Goal: Transaction & Acquisition: Purchase product/service

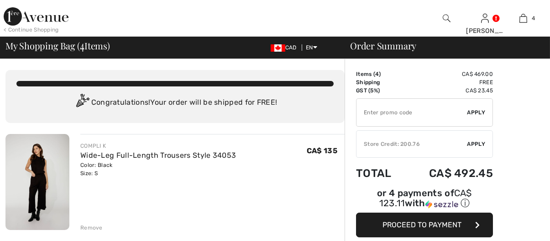
click at [388, 111] on input "TEXT" at bounding box center [412, 112] width 111 height 27
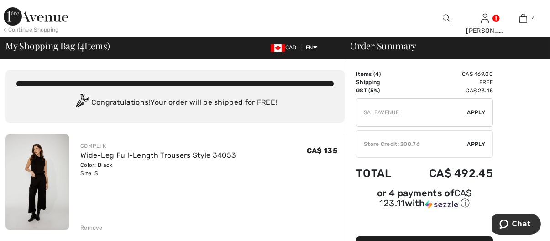
type input "SALEAVENUE"
click at [474, 117] on div "✔ Apply Remove" at bounding box center [424, 112] width 137 height 28
click at [474, 114] on span "Apply" at bounding box center [477, 112] width 18 height 8
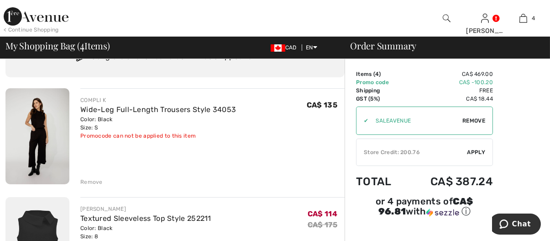
scroll to position [91, 0]
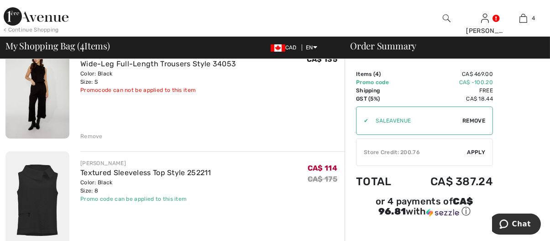
click at [85, 136] on div "Remove" at bounding box center [91, 136] width 22 height 8
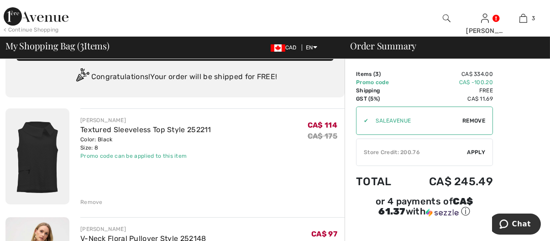
scroll to position [0, 0]
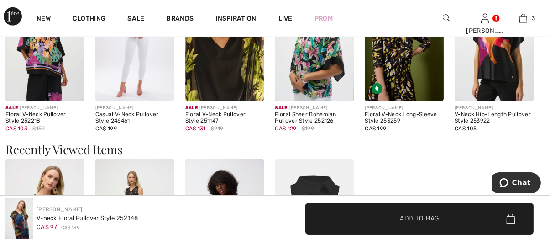
scroll to position [1142, 0]
click at [43, 76] on img at bounding box center [44, 41] width 79 height 118
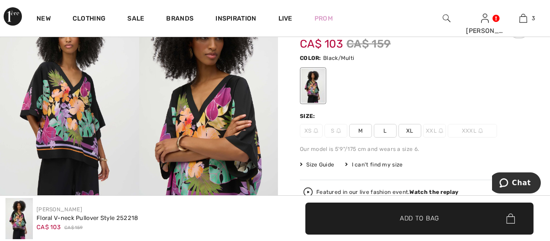
click at [363, 130] on span "M" at bounding box center [360, 131] width 23 height 14
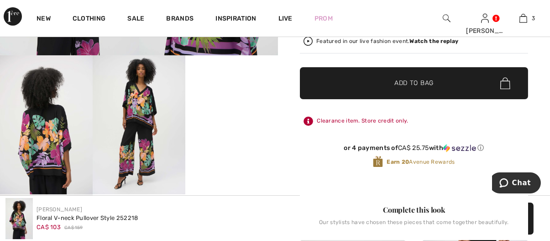
scroll to position [228, 0]
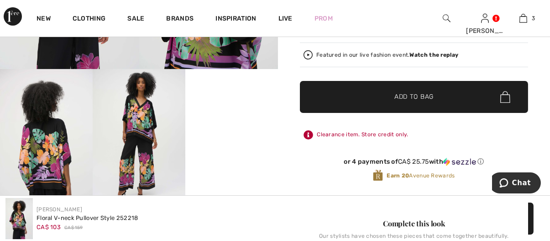
click at [370, 98] on span "✔ Added to Bag Add to Bag" at bounding box center [414, 97] width 228 height 32
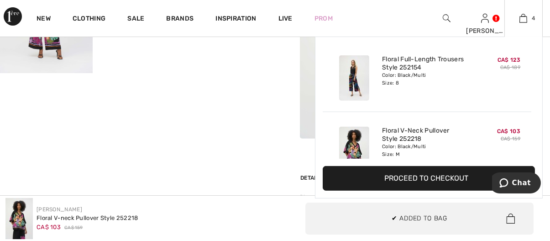
scroll to position [0, 0]
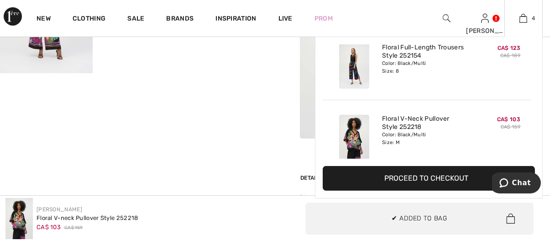
click at [470, 88] on div "Added to Bag Joseph Ribkoff Floral Full-length Trousers Style 252154 CA$ 123 CA…" at bounding box center [427, 64] width 209 height 71
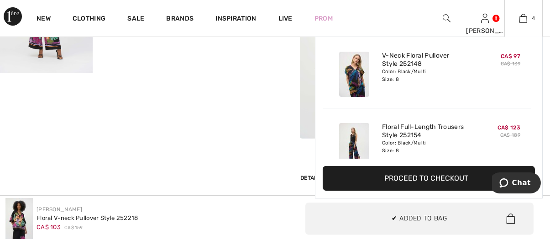
scroll to position [33, 0]
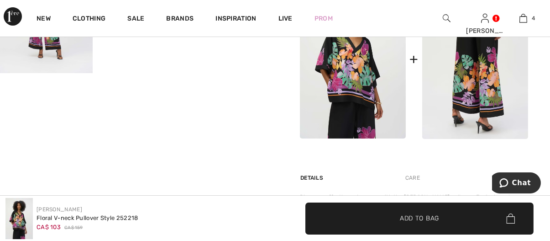
click at [478, 95] on img at bounding box center [475, 58] width 106 height 159
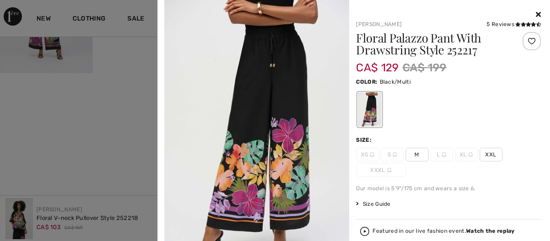
click at [418, 153] on span "M" at bounding box center [417, 155] width 23 height 14
click at [416, 153] on span "M" at bounding box center [417, 155] width 23 height 14
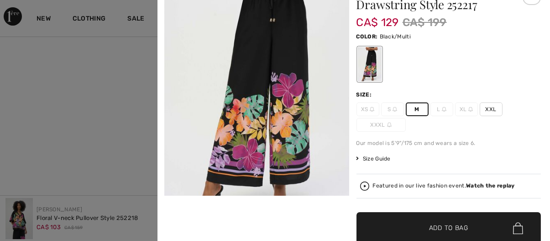
scroll to position [104, 0]
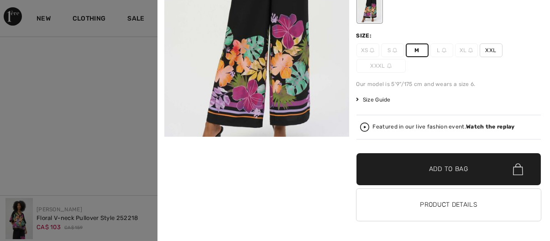
click at [417, 165] on span "✔ Added to Bag" at bounding box center [435, 169] width 56 height 10
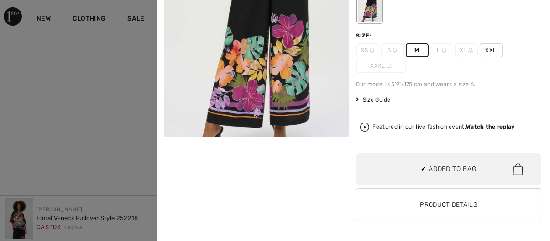
scroll to position [0, 0]
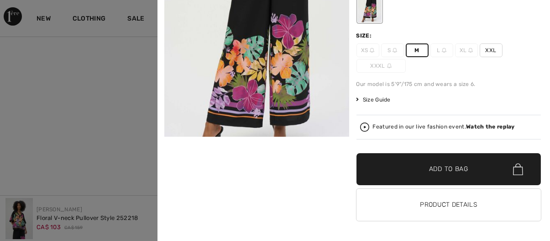
click at [422, 172] on span "✔ Added to Bag" at bounding box center [435, 169] width 56 height 10
click at [417, 50] on span "M" at bounding box center [417, 50] width 23 height 14
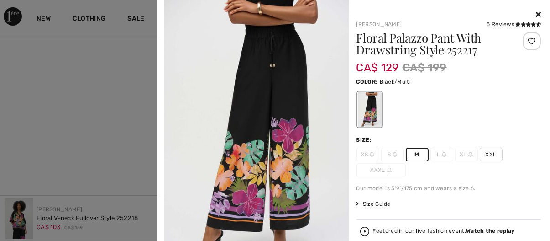
scroll to position [411, 0]
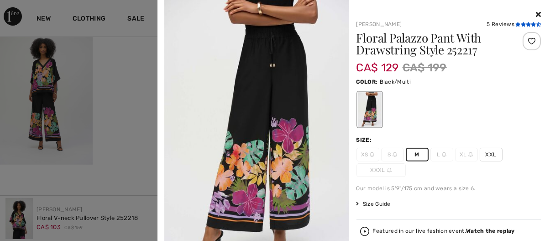
click at [526, 23] on icon at bounding box center [528, 24] width 5 height 5
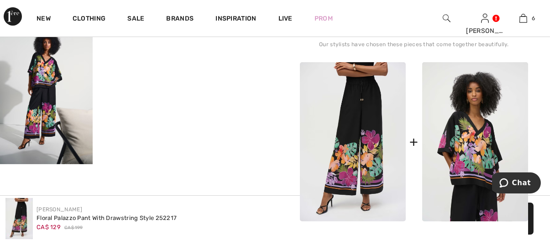
scroll to position [411, 0]
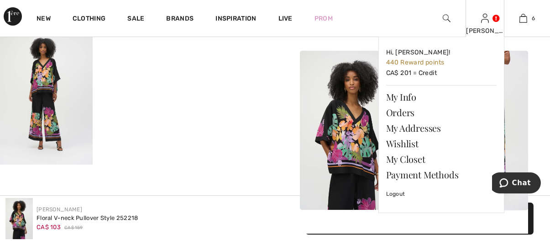
click at [488, 24] on div "[PERSON_NAME] Hi, [PERSON_NAME]! 440 Reward points CA$ 201 = Credit My Info Ord…" at bounding box center [485, 18] width 38 height 37
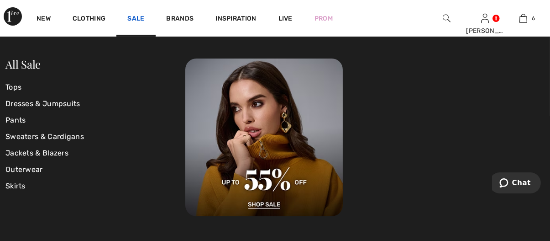
click at [136, 17] on link "Sale" at bounding box center [135, 20] width 17 height 10
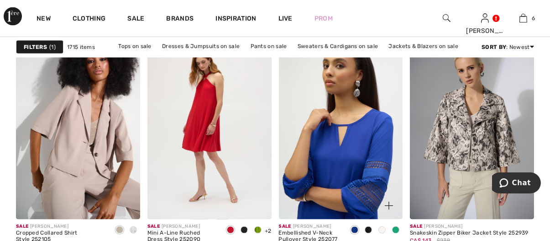
scroll to position [2740, 0]
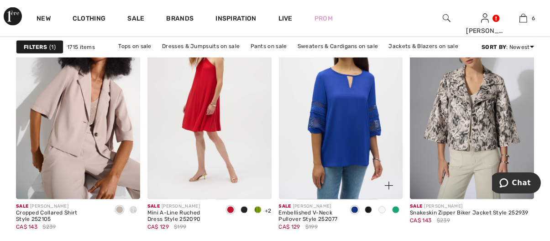
click at [369, 227] on div at bounding box center [375, 221] width 55 height 37
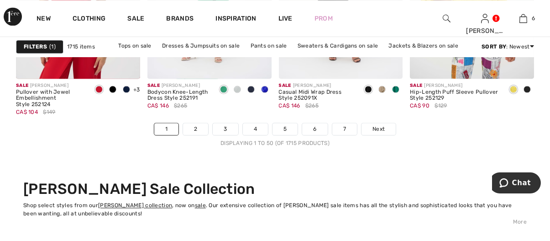
scroll to position [3700, 0]
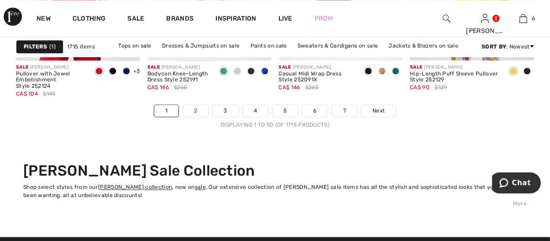
click at [201, 110] on link "2" at bounding box center [195, 111] width 25 height 12
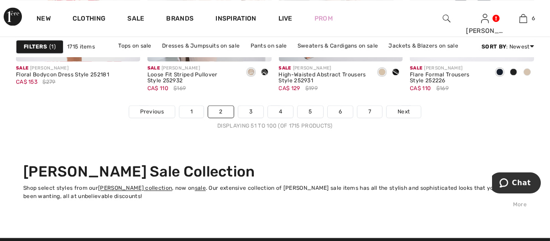
scroll to position [3654, 0]
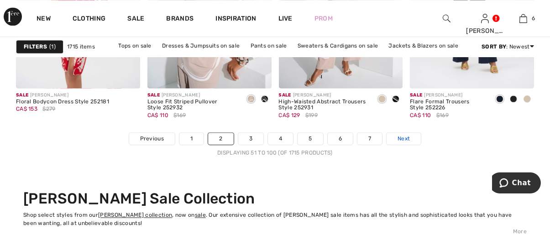
click at [401, 138] on span "Next" at bounding box center [404, 138] width 12 height 8
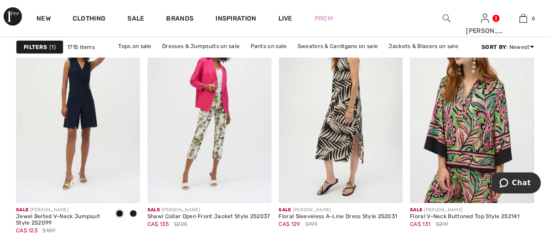
scroll to position [639, 0]
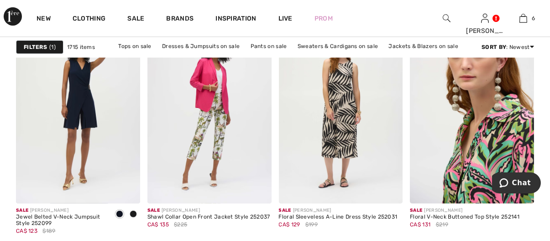
click at [498, 129] on img at bounding box center [472, 110] width 124 height 186
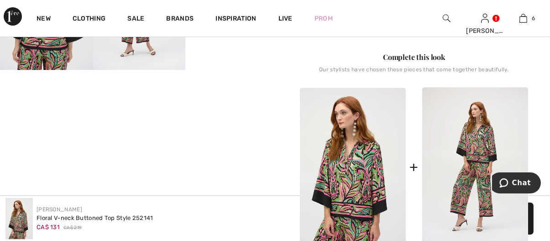
scroll to position [411, 0]
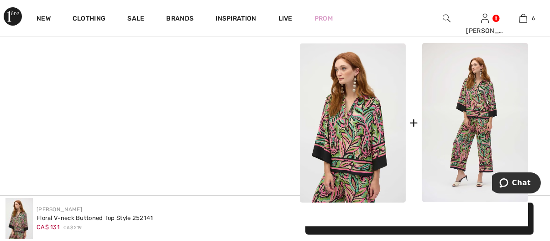
click at [466, 141] on img at bounding box center [475, 122] width 106 height 159
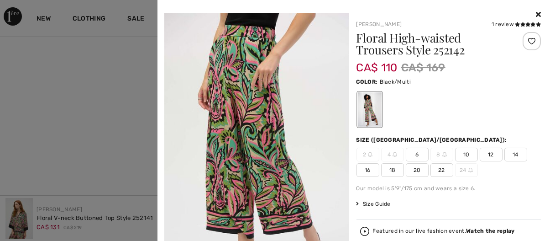
scroll to position [639, 0]
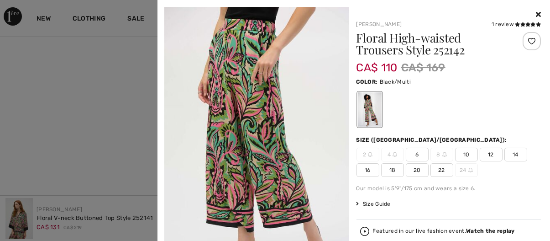
click at [536, 15] on icon at bounding box center [538, 14] width 5 height 7
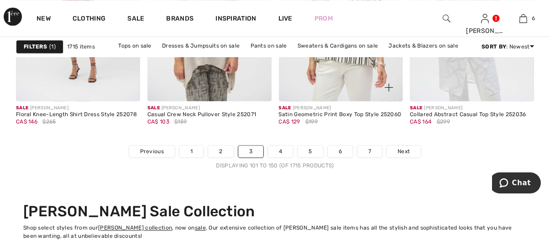
scroll to position [3654, 0]
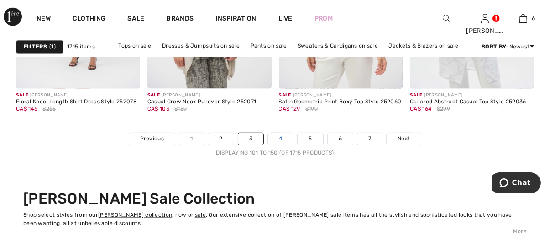
click at [281, 138] on link "4" at bounding box center [280, 138] width 25 height 12
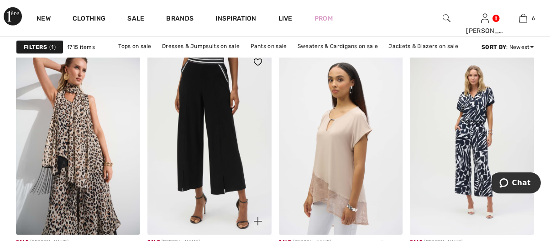
scroll to position [1416, 0]
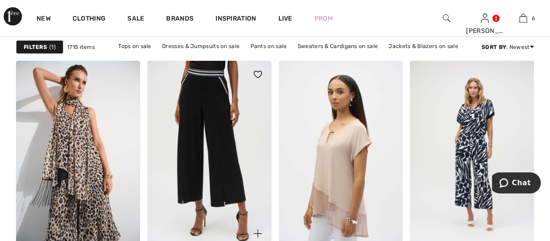
click at [227, 143] on img at bounding box center [210, 154] width 124 height 186
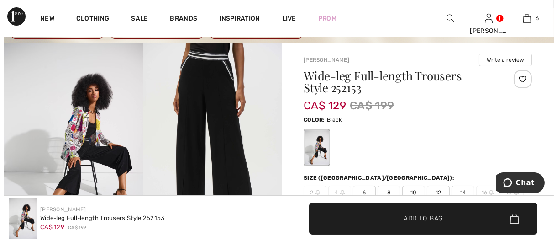
scroll to position [45, 0]
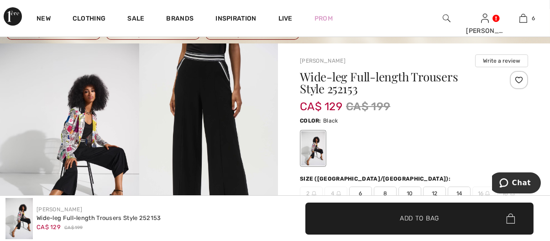
click at [213, 113] on img at bounding box center [208, 147] width 139 height 208
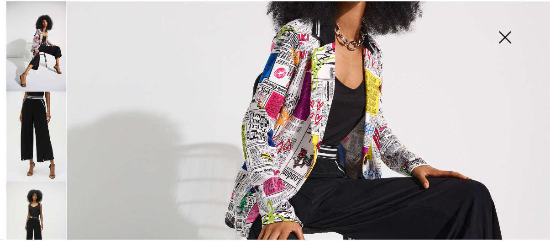
scroll to position [320, 0]
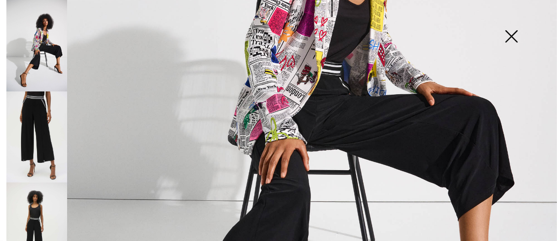
click at [511, 36] on img at bounding box center [512, 37] width 46 height 47
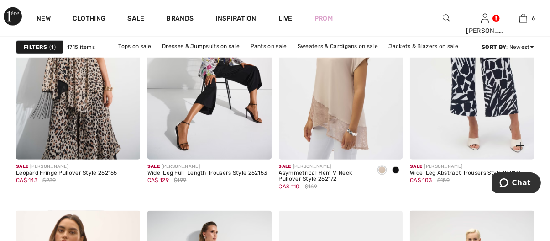
scroll to position [1489, 0]
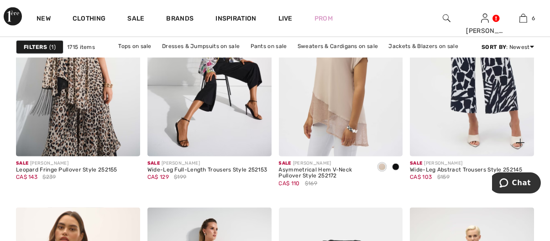
click at [466, 94] on img at bounding box center [472, 63] width 124 height 186
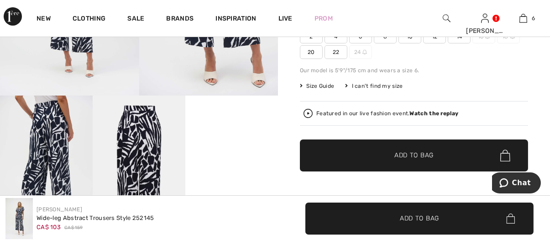
scroll to position [183, 0]
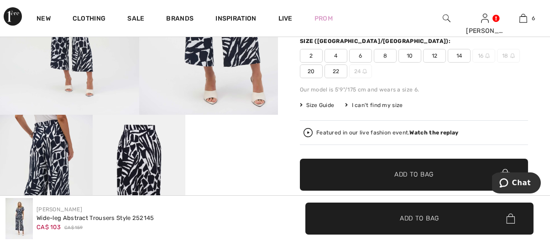
click at [325, 101] on span "Size Guide" at bounding box center [317, 105] width 34 height 8
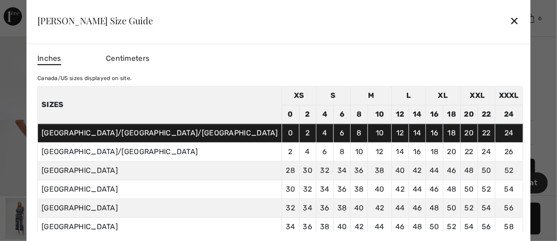
scroll to position [46, 0]
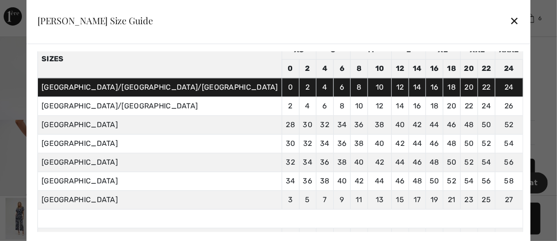
click at [510, 19] on div "✕" at bounding box center [515, 20] width 10 height 19
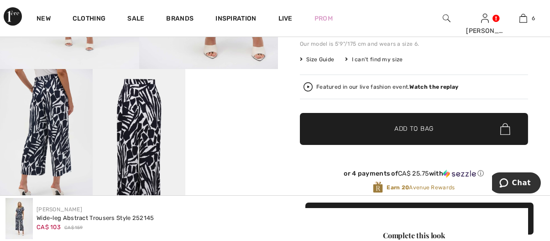
scroll to position [183, 0]
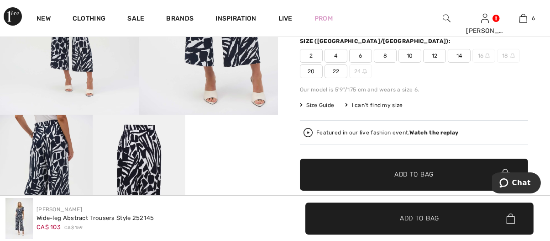
drag, startPoint x: 381, startPoint y: 51, endPoint x: 380, endPoint y: 57, distance: 6.0
click at [381, 51] on span "8" at bounding box center [385, 56] width 23 height 14
click at [391, 169] on span "✔ Added to Bag Add to Bag" at bounding box center [414, 174] width 228 height 32
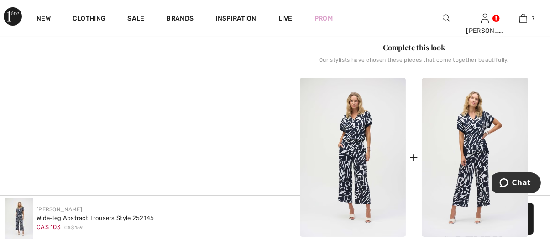
scroll to position [457, 0]
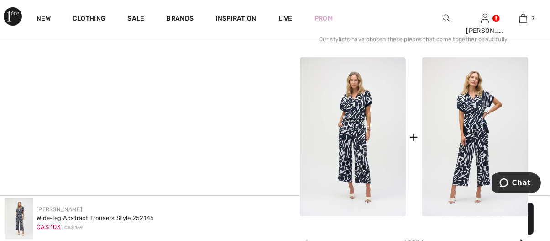
click at [355, 110] on img at bounding box center [353, 136] width 106 height 159
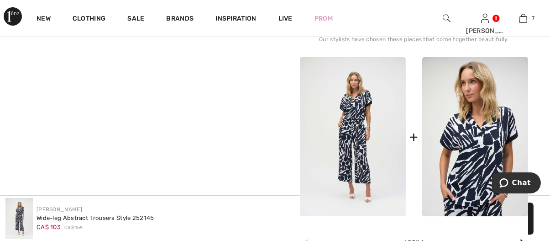
click at [469, 130] on img at bounding box center [475, 136] width 106 height 159
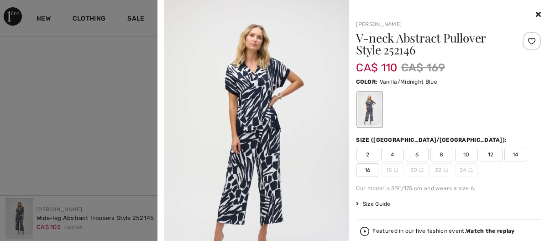
click at [441, 153] on span "8" at bounding box center [442, 155] width 23 height 14
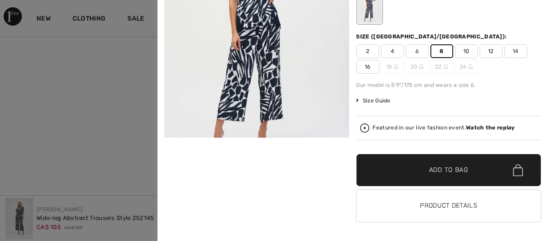
scroll to position [104, 0]
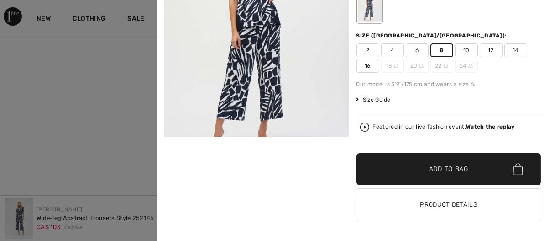
click at [409, 168] on span "✔ Added to Bag" at bounding box center [435, 169] width 56 height 10
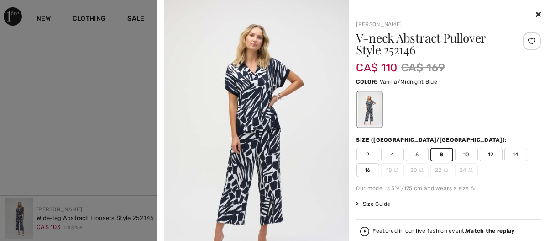
scroll to position [454, 0]
click at [257, 113] on img at bounding box center [256, 138] width 185 height 277
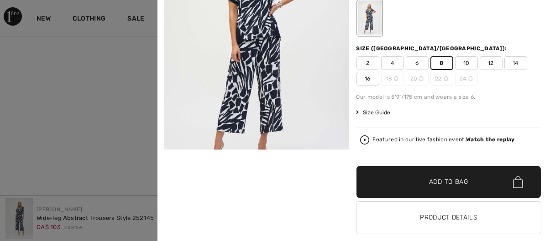
scroll to position [0, 0]
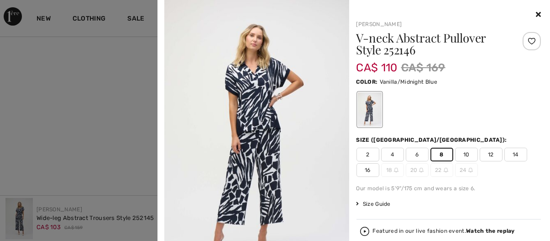
click at [536, 15] on icon at bounding box center [538, 14] width 5 height 7
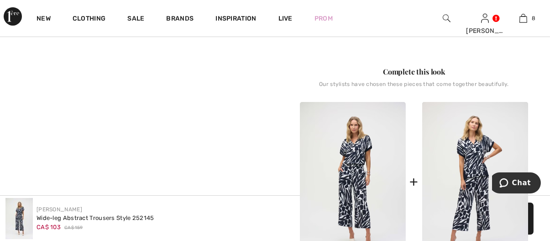
scroll to position [411, 0]
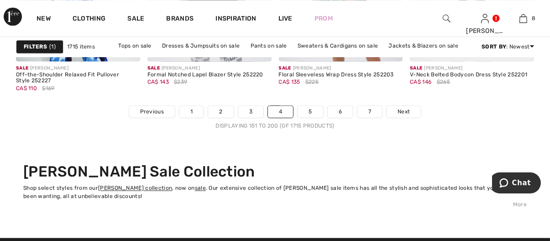
scroll to position [3745, 0]
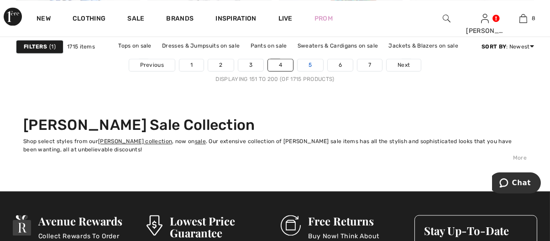
click at [306, 64] on link "5" at bounding box center [310, 65] width 25 height 12
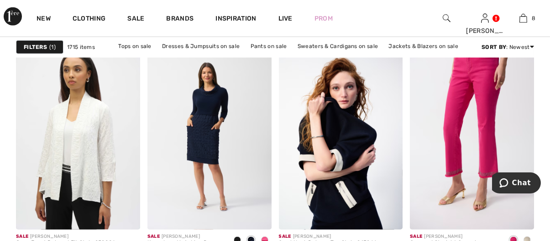
scroll to position [1507, 0]
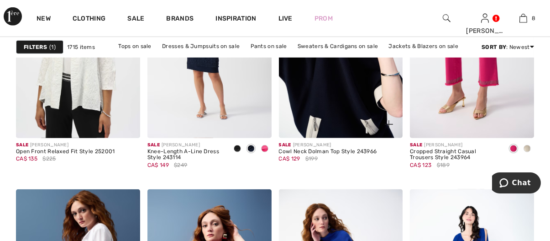
click at [348, 105] on img at bounding box center [341, 45] width 124 height 186
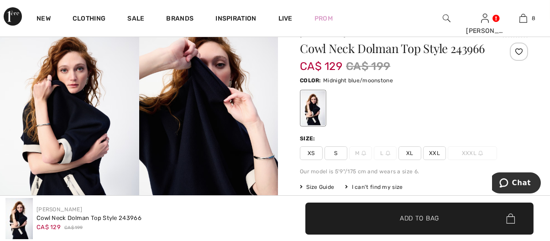
scroll to position [91, 0]
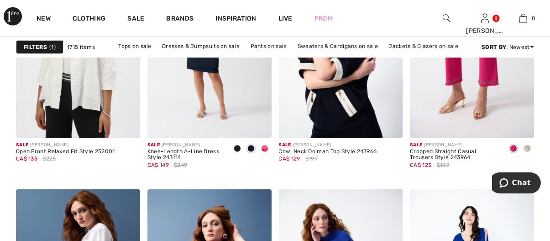
drag, startPoint x: 365, startPoint y: 4, endPoint x: 366, endPoint y: 11, distance: 6.5
click at [364, 4] on div "New Clothing Sale Brands Inspiration Live Prom Cheryl Hi, Cheryl! 440 Reward po…" at bounding box center [275, 18] width 550 height 37
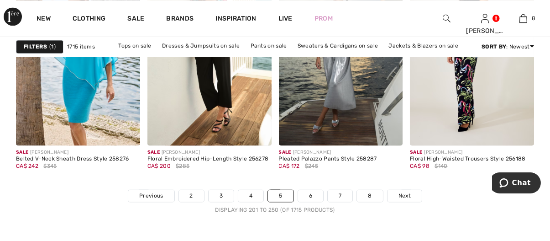
scroll to position [3626, 0]
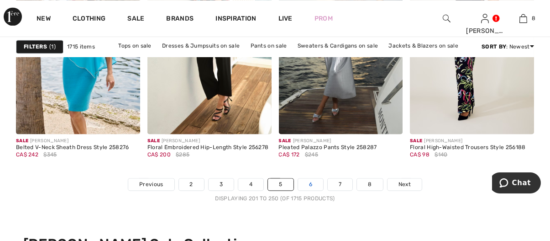
click at [311, 185] on link "6" at bounding box center [310, 184] width 25 height 12
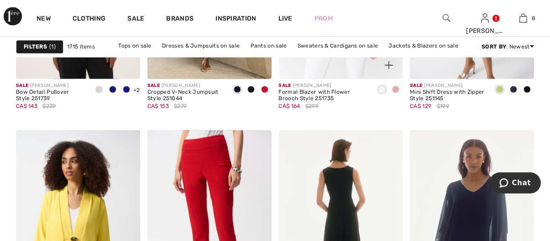
scroll to position [3563, 0]
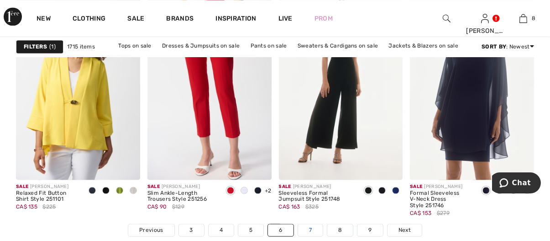
click at [305, 226] on link "7" at bounding box center [310, 230] width 25 height 12
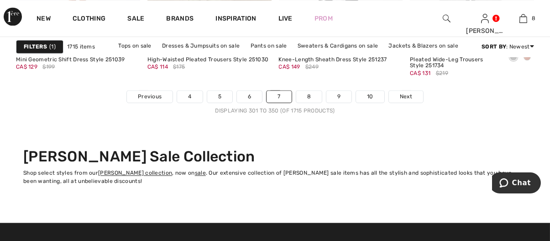
scroll to position [3745, 0]
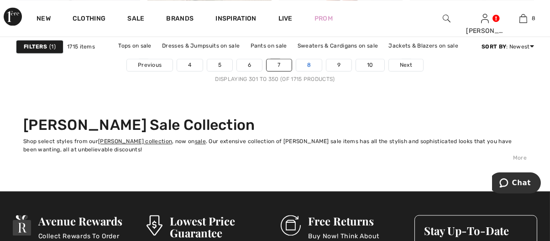
click at [312, 68] on link "8" at bounding box center [309, 65] width 26 height 12
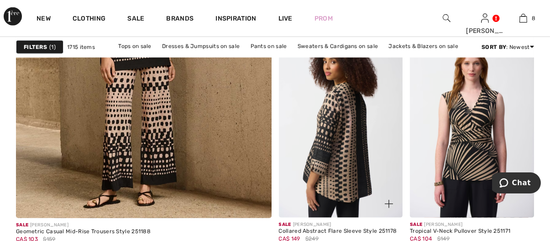
scroll to position [2238, 0]
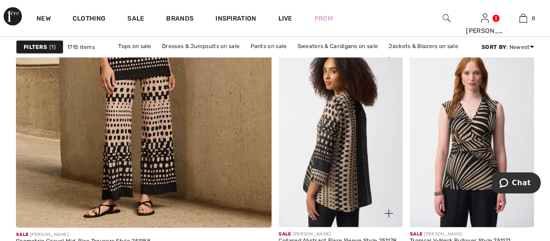
click at [346, 144] on img at bounding box center [341, 134] width 124 height 186
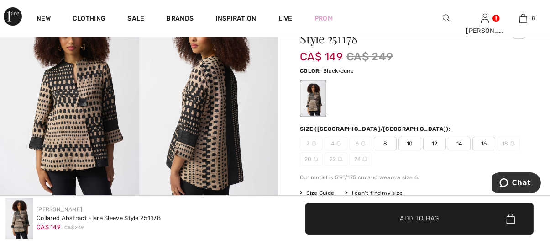
click at [389, 144] on span "8" at bounding box center [385, 144] width 23 height 14
click at [439, 218] on span "Add to Bag" at bounding box center [419, 218] width 39 height 10
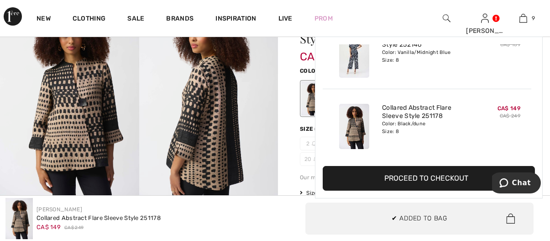
scroll to position [525, 0]
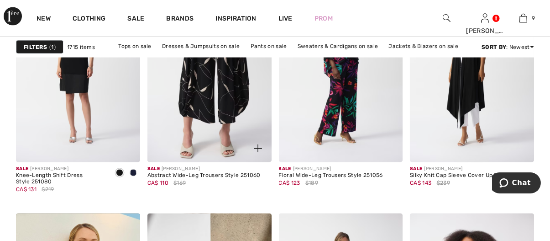
scroll to position [3334, 0]
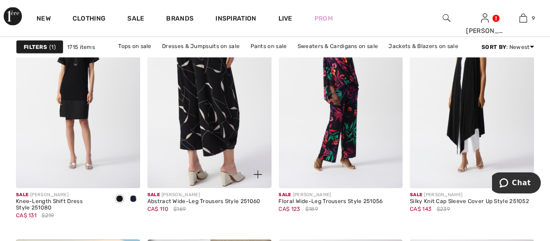
click at [219, 113] on img at bounding box center [210, 95] width 124 height 186
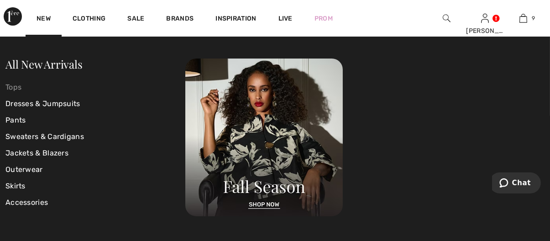
scroll to position [137, 0]
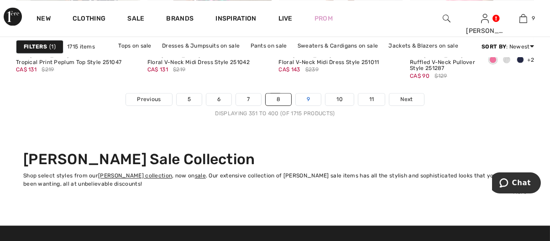
scroll to position [3681, 0]
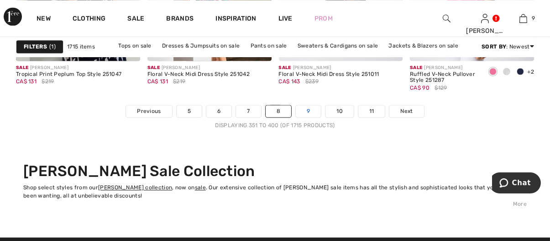
click at [309, 108] on link "9" at bounding box center [308, 111] width 25 height 12
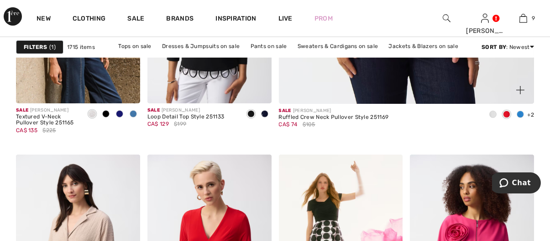
scroll to position [411, 0]
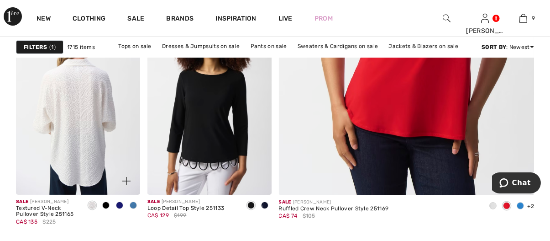
click at [84, 110] on img at bounding box center [78, 101] width 124 height 186
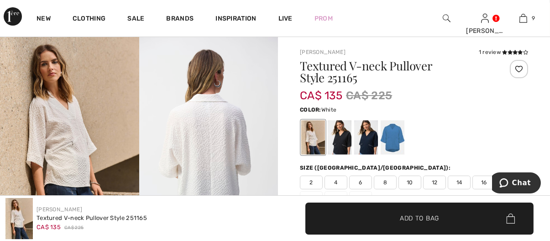
scroll to position [45, 0]
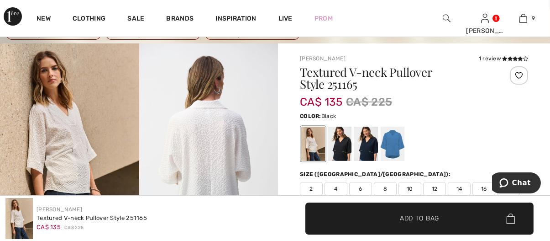
click at [337, 136] on div at bounding box center [340, 144] width 24 height 34
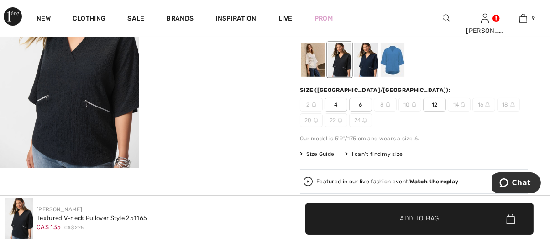
scroll to position [137, 0]
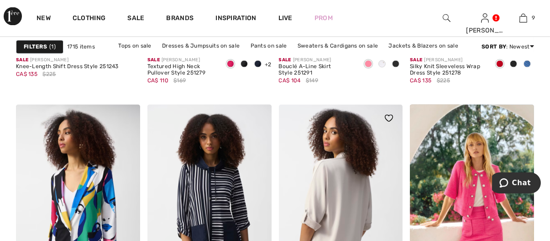
scroll to position [3517, 0]
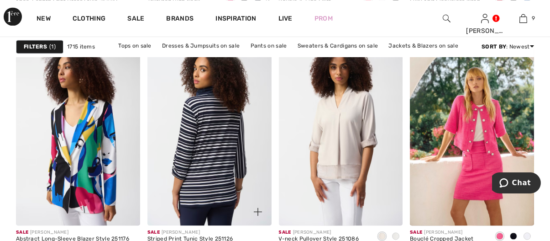
click at [224, 158] on img at bounding box center [210, 132] width 124 height 186
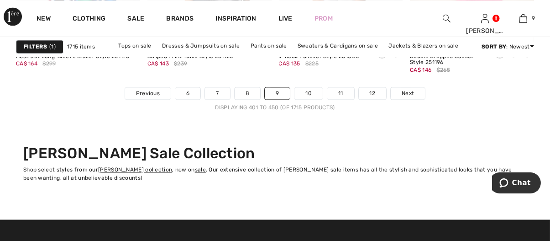
scroll to position [3717, 0]
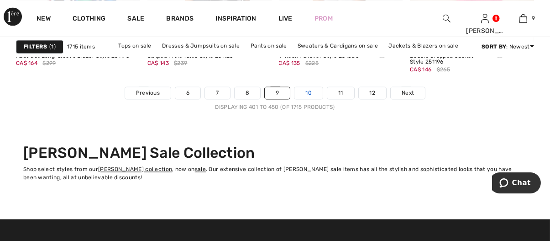
click at [311, 92] on link "10" at bounding box center [309, 93] width 28 height 12
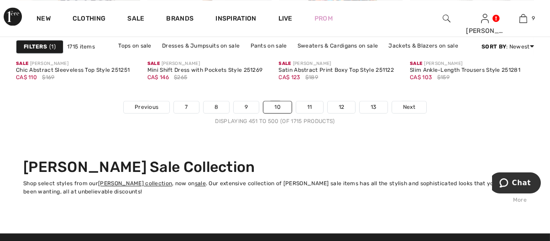
scroll to position [3700, 0]
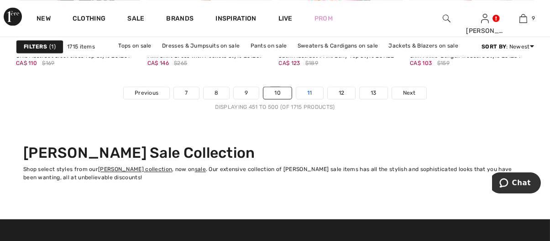
click at [305, 91] on link "11" at bounding box center [309, 93] width 27 height 12
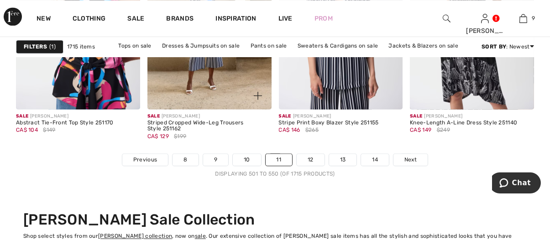
scroll to position [3700, 0]
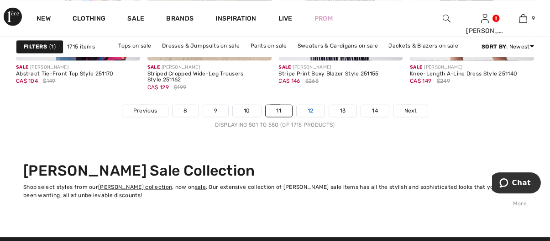
click at [306, 111] on link "12" at bounding box center [311, 111] width 28 height 12
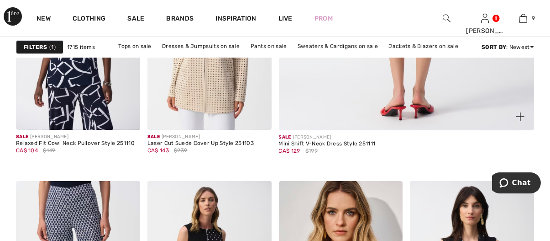
scroll to position [411, 0]
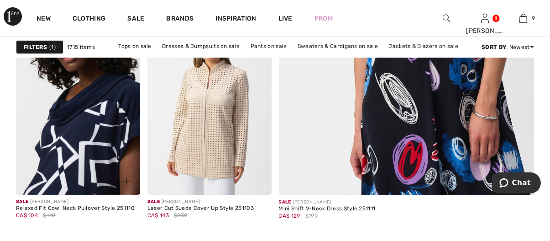
click at [94, 152] on img at bounding box center [78, 101] width 124 height 186
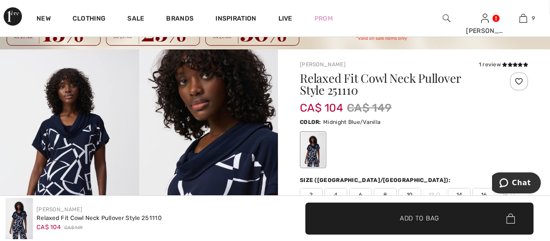
scroll to position [91, 0]
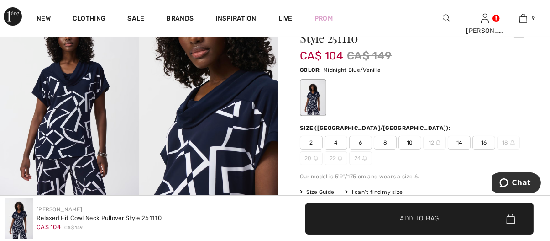
click at [383, 142] on span "8" at bounding box center [385, 143] width 23 height 14
click at [418, 217] on span "Add to Bag" at bounding box center [419, 218] width 39 height 10
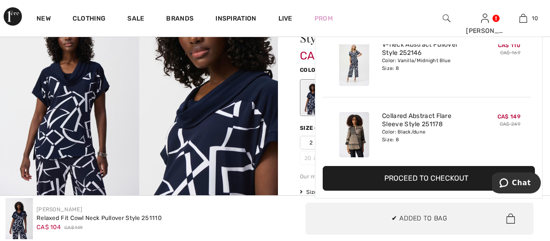
scroll to position [596, 0]
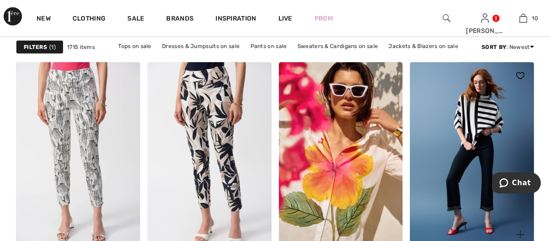
scroll to position [1644, 0]
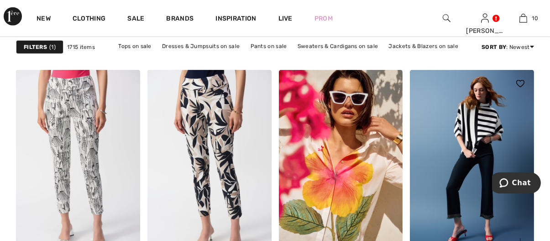
click at [482, 126] on img at bounding box center [472, 163] width 124 height 186
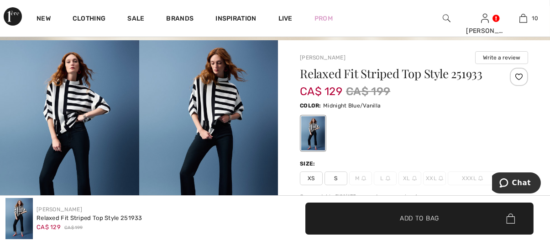
scroll to position [46, 0]
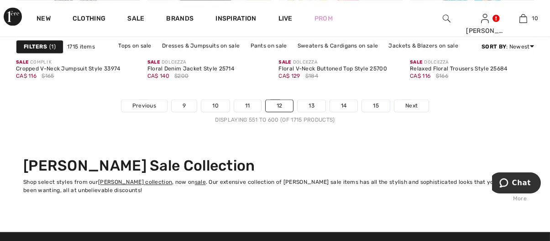
scroll to position [3682, 0]
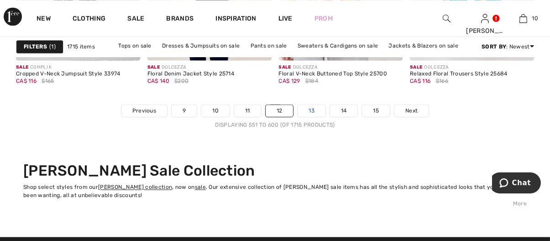
click at [304, 107] on link "13" at bounding box center [312, 111] width 28 height 12
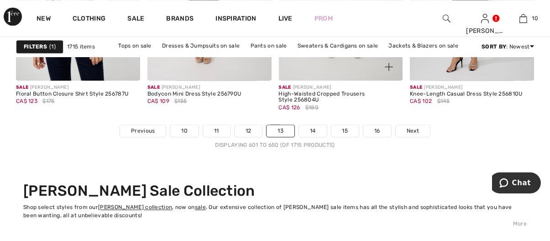
scroll to position [3745, 0]
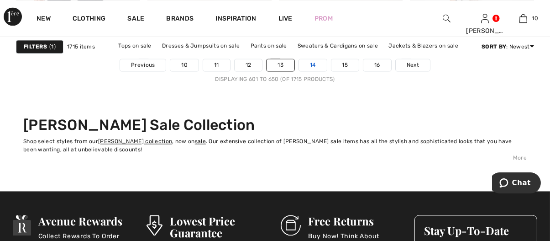
click at [309, 63] on link "14" at bounding box center [313, 65] width 28 height 12
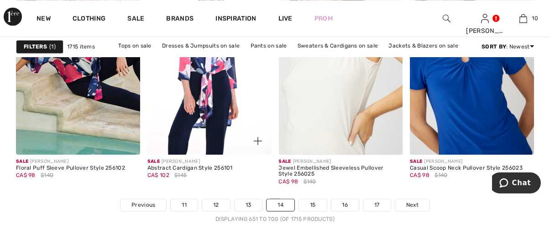
scroll to position [3608, 0]
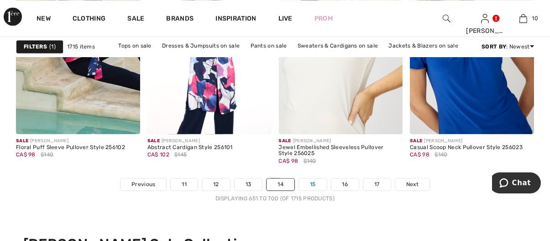
click at [312, 182] on link "15" at bounding box center [313, 184] width 28 height 12
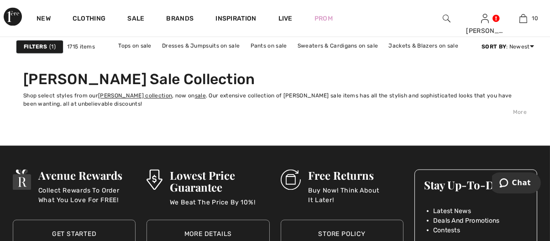
scroll to position [3745, 0]
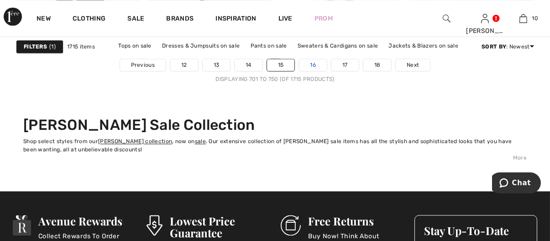
click at [309, 67] on link "16" at bounding box center [313, 65] width 28 height 12
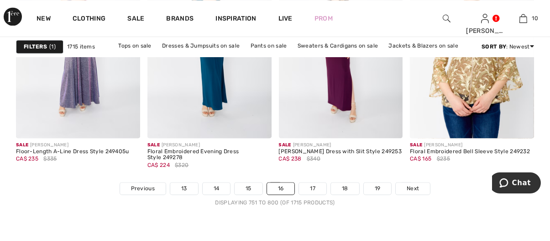
scroll to position [3700, 0]
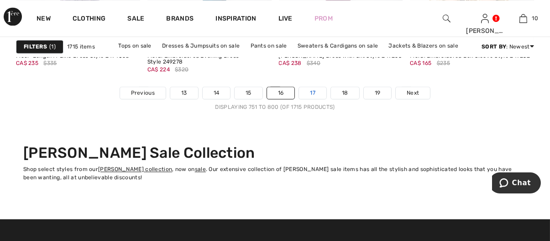
click at [311, 93] on link "17" at bounding box center [312, 93] width 27 height 12
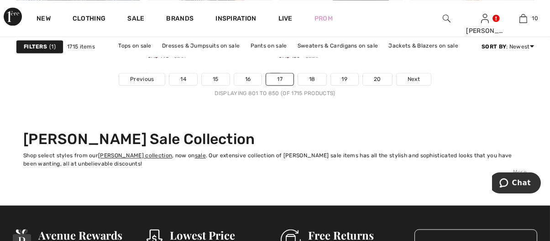
scroll to position [3654, 0]
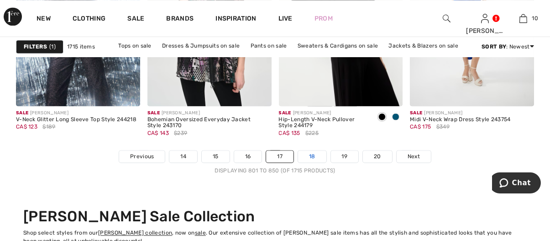
click at [313, 152] on link "18" at bounding box center [312, 156] width 28 height 12
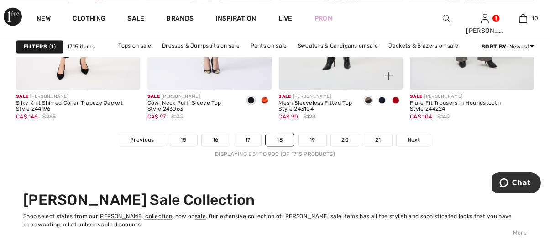
scroll to position [3620, 0]
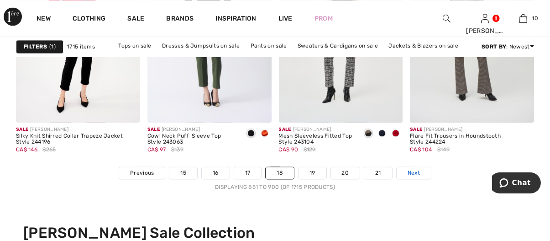
click at [411, 172] on span "Next" at bounding box center [414, 173] width 12 height 8
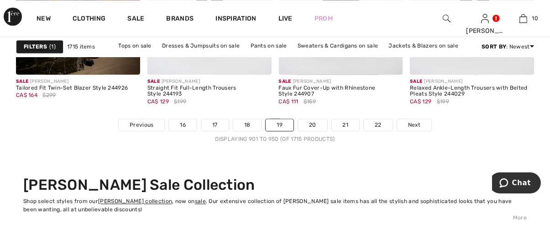
scroll to position [3700, 0]
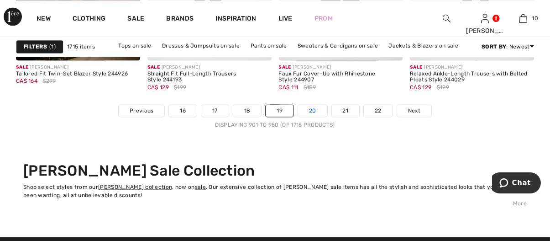
click at [308, 105] on link "20" at bounding box center [312, 111] width 29 height 12
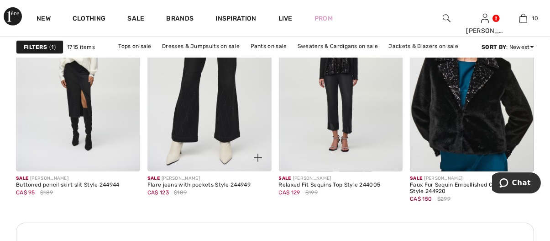
scroll to position [868, 0]
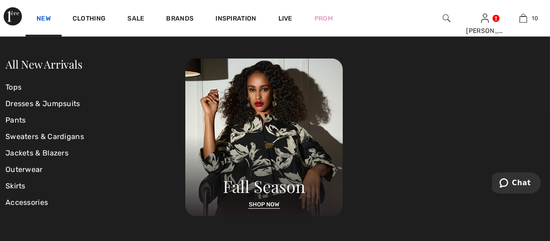
click at [44, 17] on link "New" at bounding box center [44, 20] width 14 height 10
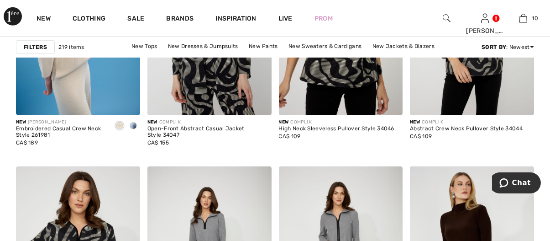
scroll to position [1325, 0]
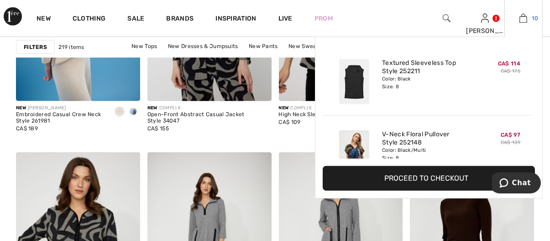
click at [527, 19] on img at bounding box center [524, 18] width 8 height 11
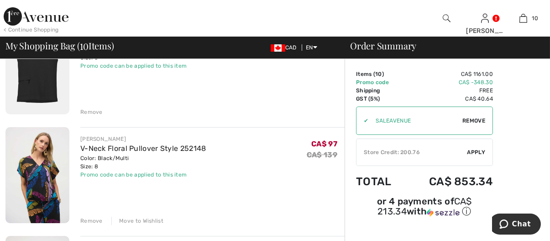
scroll to position [137, 0]
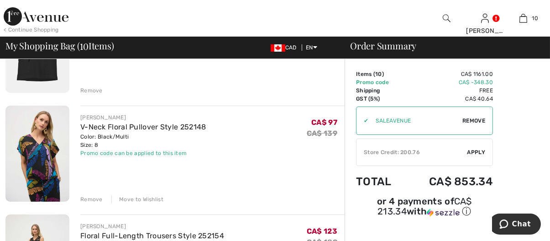
click at [94, 201] on div "Remove" at bounding box center [91, 199] width 22 height 8
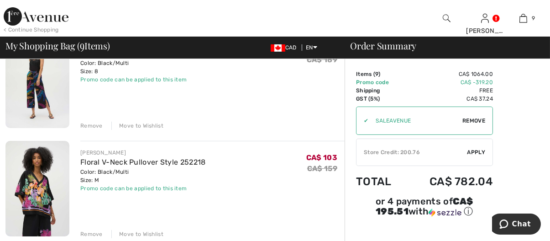
scroll to position [201, 0]
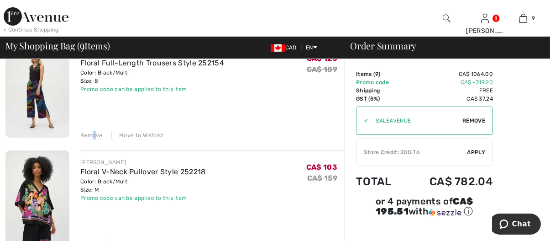
click at [93, 133] on div "Remove" at bounding box center [91, 135] width 22 height 8
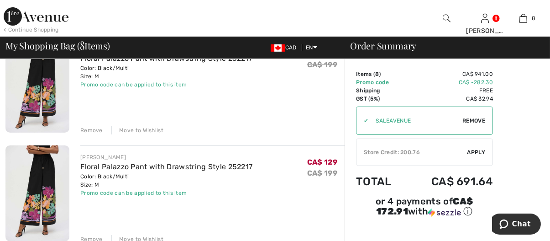
scroll to position [326, 0]
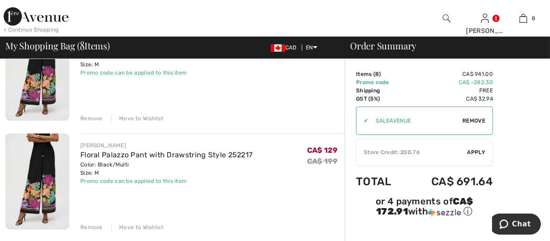
click at [92, 227] on div "Remove" at bounding box center [91, 227] width 22 height 8
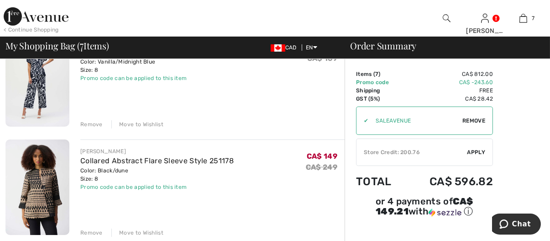
scroll to position [589, 0]
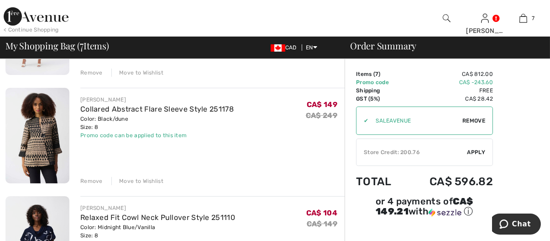
click at [95, 180] on div "Remove" at bounding box center [91, 181] width 22 height 8
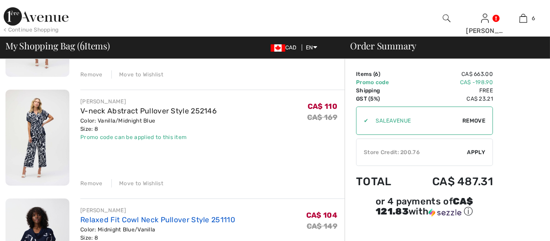
scroll to position [0, 0]
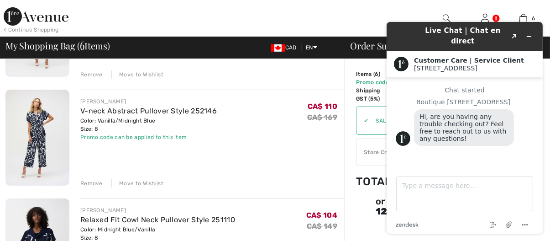
click at [225, 152] on div "JOSEPH RIBKOFF V-neck Abstract Pullover Style 252146 Color: Vanilla/Midnight Bl…" at bounding box center [212, 139] width 264 height 98
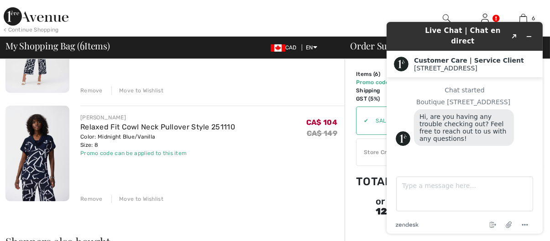
scroll to position [570, 0]
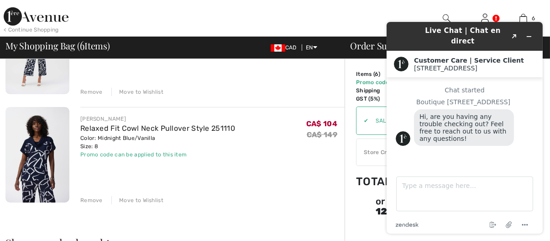
drag, startPoint x: 286, startPoint y: 78, endPoint x: 271, endPoint y: 80, distance: 15.7
click at [286, 78] on div "JOSEPH RIBKOFF V-neck Abstract Pullover Style 252146 Color: Vanilla/Midnight Bl…" at bounding box center [212, 47] width 264 height 98
click at [528, 227] on icon "Menu" at bounding box center [524, 224] width 11 height 11
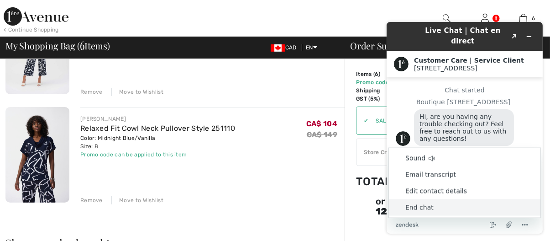
click at [413, 209] on li "End chat" at bounding box center [465, 207] width 152 height 16
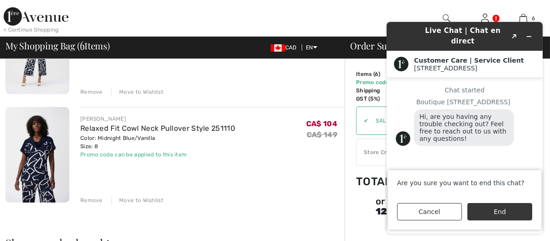
click at [491, 211] on button "End" at bounding box center [499, 211] width 65 height 17
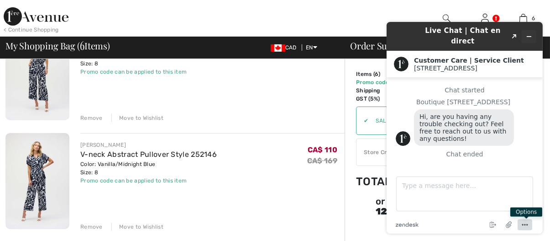
scroll to position [433, 0]
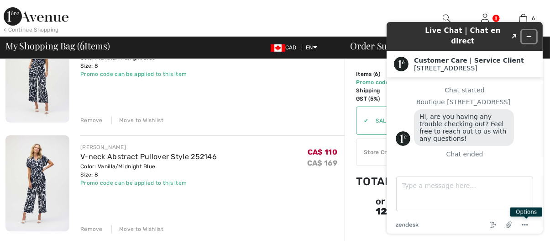
click at [531, 33] on icon "Minimize widget" at bounding box center [529, 36] width 6 height 6
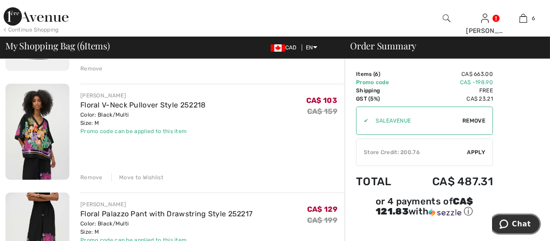
scroll to position [205, 0]
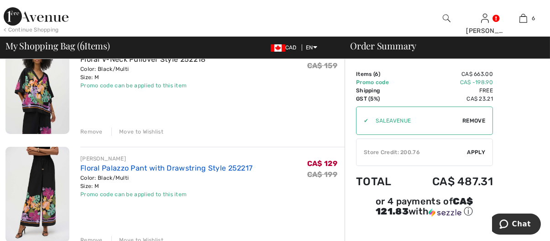
click at [156, 168] on link "Floral Palazzo Pant with Drawstring Style 252217" at bounding box center [166, 168] width 172 height 9
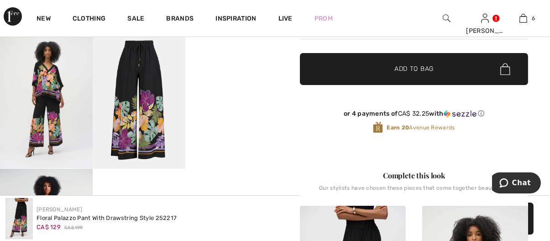
click at [143, 77] on img at bounding box center [139, 98] width 93 height 139
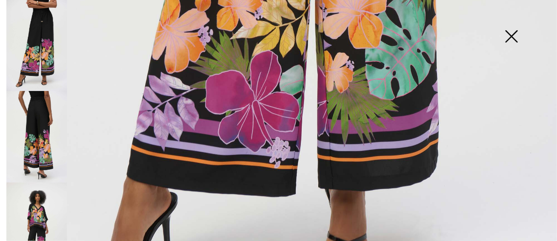
scroll to position [584, 0]
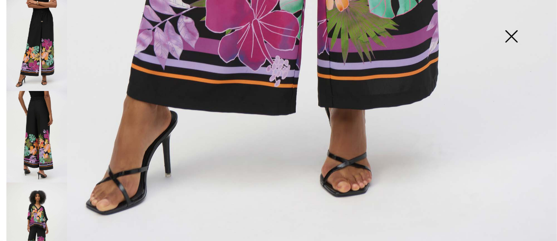
click at [509, 33] on img at bounding box center [512, 37] width 46 height 47
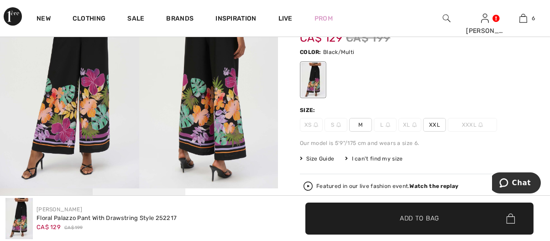
scroll to position [0, 0]
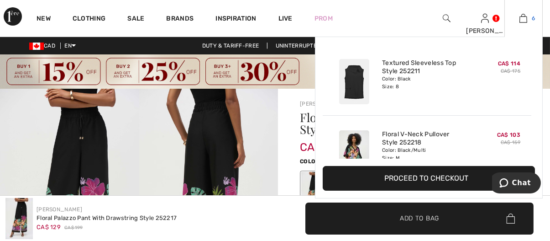
click at [525, 21] on img at bounding box center [524, 18] width 8 height 11
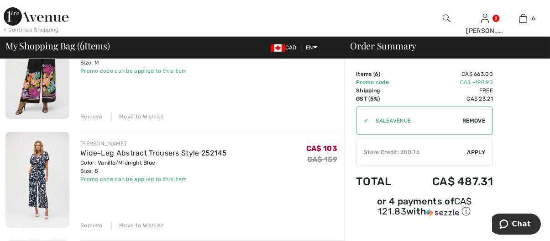
scroll to position [411, 0]
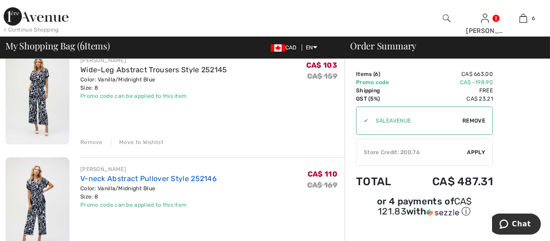
click at [124, 182] on link "V-neck Abstract Pullover Style 252146" at bounding box center [148, 178] width 137 height 9
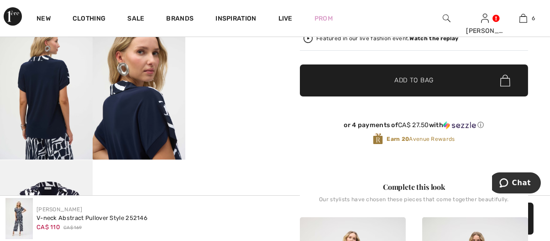
scroll to position [274, 0]
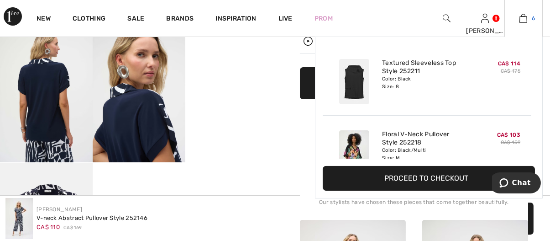
click at [523, 20] on img at bounding box center [524, 18] width 8 height 11
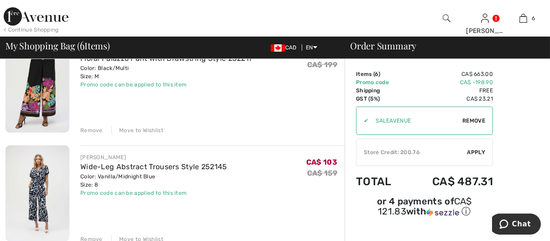
scroll to position [411, 0]
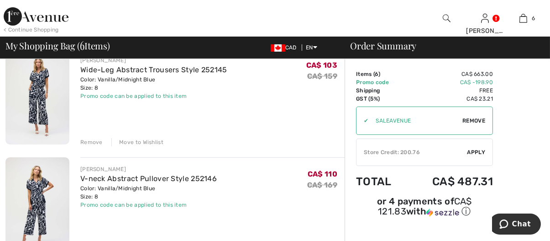
click at [98, 141] on div "Remove" at bounding box center [91, 142] width 22 height 8
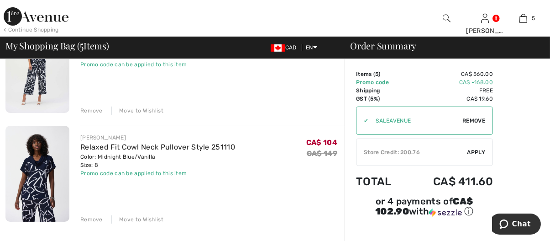
scroll to position [457, 0]
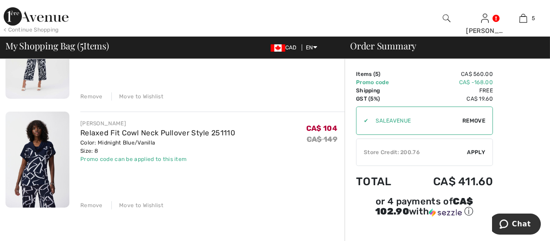
click at [88, 205] on div "Remove" at bounding box center [91, 205] width 22 height 8
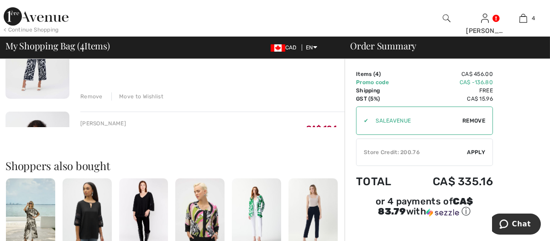
click at [96, 97] on div "Remove" at bounding box center [91, 96] width 22 height 8
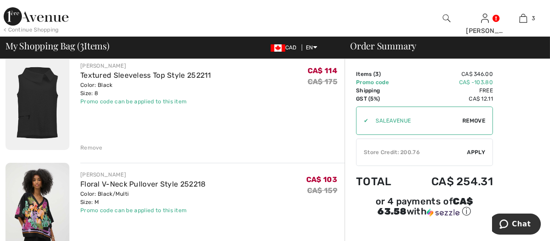
scroll to position [126, 0]
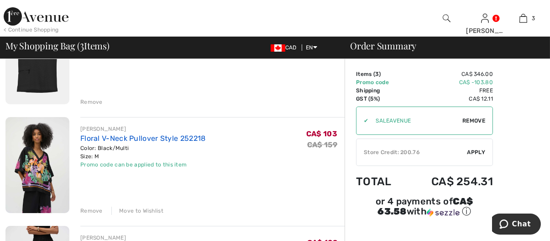
click at [151, 138] on link "Floral V-Neck Pullover Style 252218" at bounding box center [143, 138] width 126 height 9
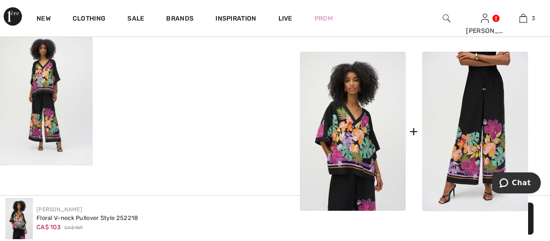
scroll to position [411, 0]
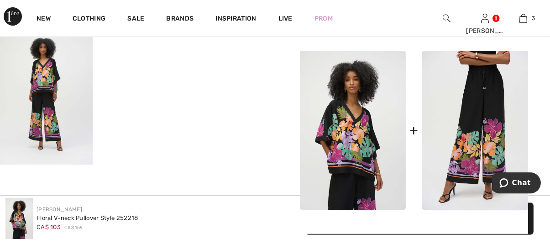
click at [41, 77] on img at bounding box center [46, 95] width 93 height 139
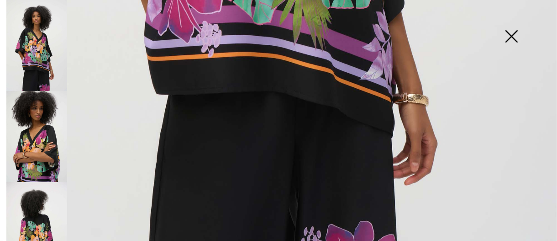
scroll to position [584, 0]
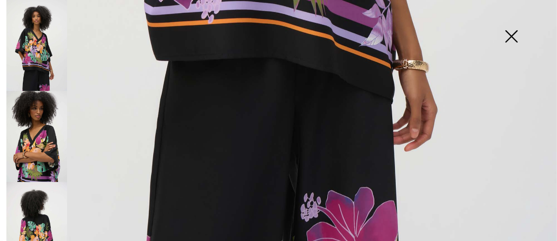
click at [511, 38] on img at bounding box center [512, 37] width 46 height 47
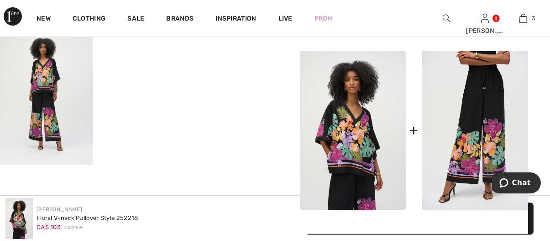
scroll to position [365, 0]
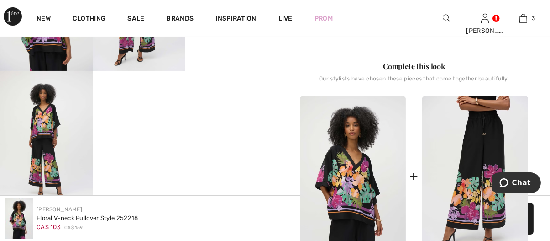
click at [48, 127] on img at bounding box center [46, 140] width 93 height 139
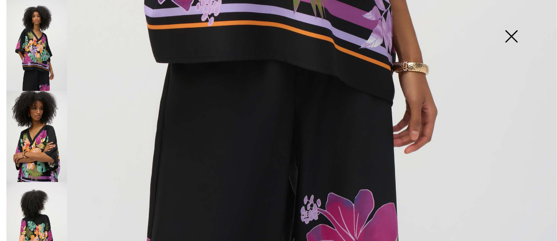
scroll to position [584, 0]
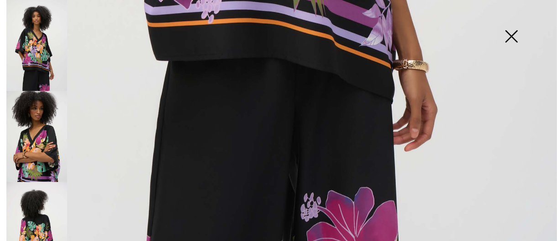
click at [510, 38] on img at bounding box center [512, 37] width 46 height 47
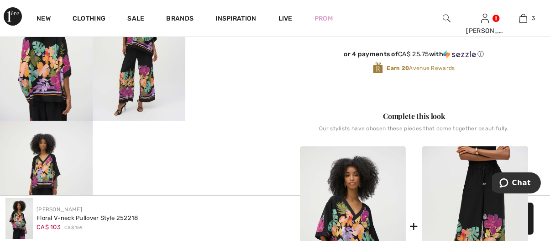
scroll to position [365, 0]
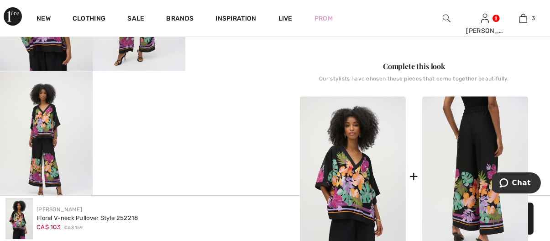
click at [478, 133] on img at bounding box center [475, 175] width 106 height 159
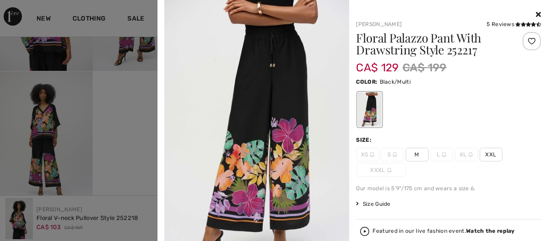
click at [536, 15] on icon at bounding box center [538, 14] width 5 height 7
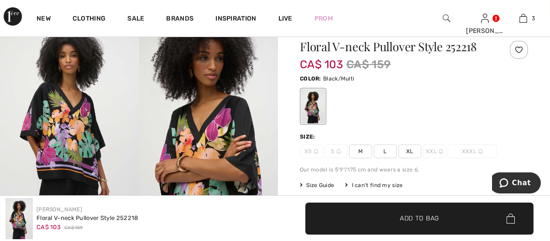
scroll to position [91, 0]
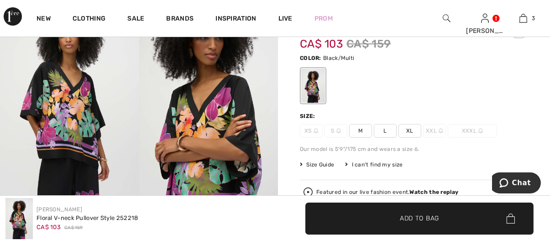
click at [89, 127] on img at bounding box center [69, 101] width 139 height 208
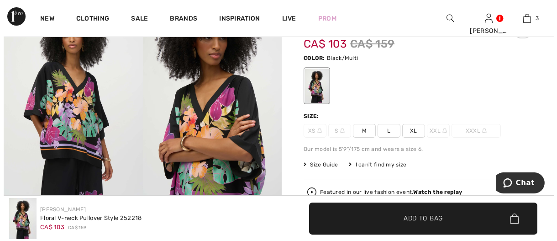
scroll to position [92, 0]
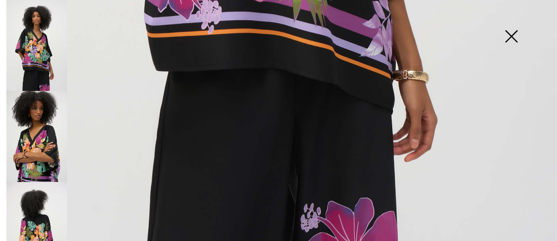
click at [48, 148] on img at bounding box center [36, 136] width 61 height 91
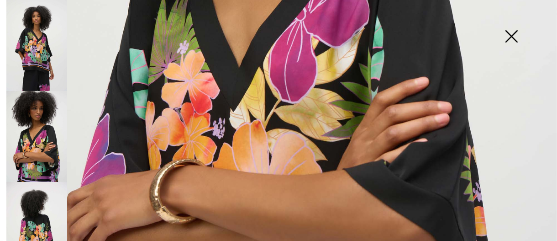
scroll to position [299, 0]
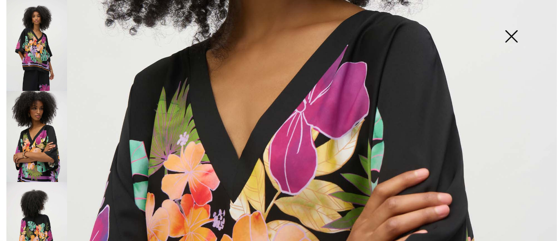
click at [511, 31] on img at bounding box center [512, 37] width 46 height 47
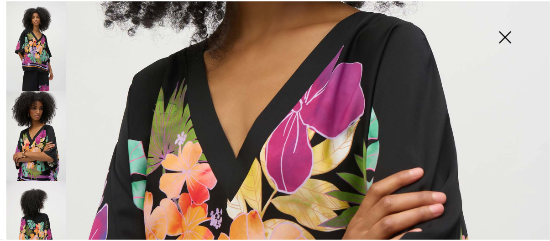
scroll to position [91, 0]
